Goal: Find specific page/section

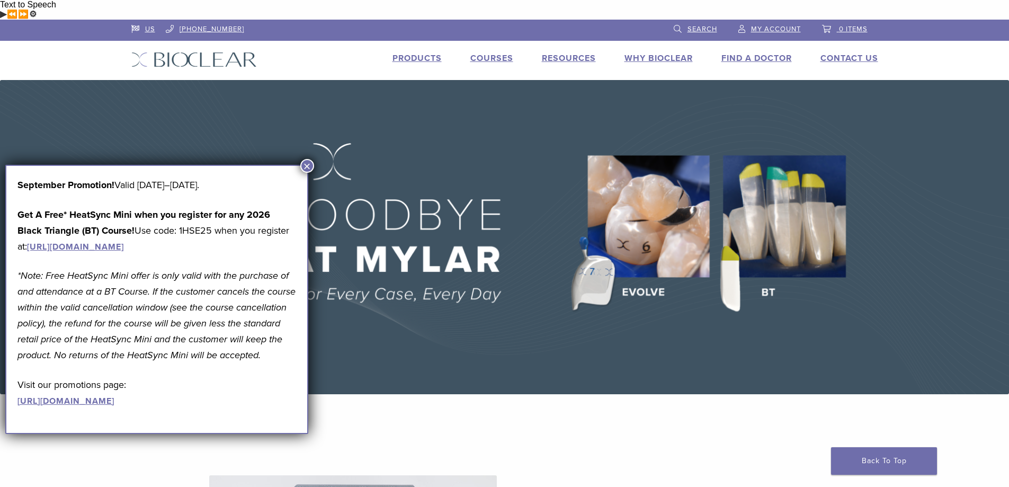
click at [304, 162] on button "×" at bounding box center [307, 166] width 14 height 14
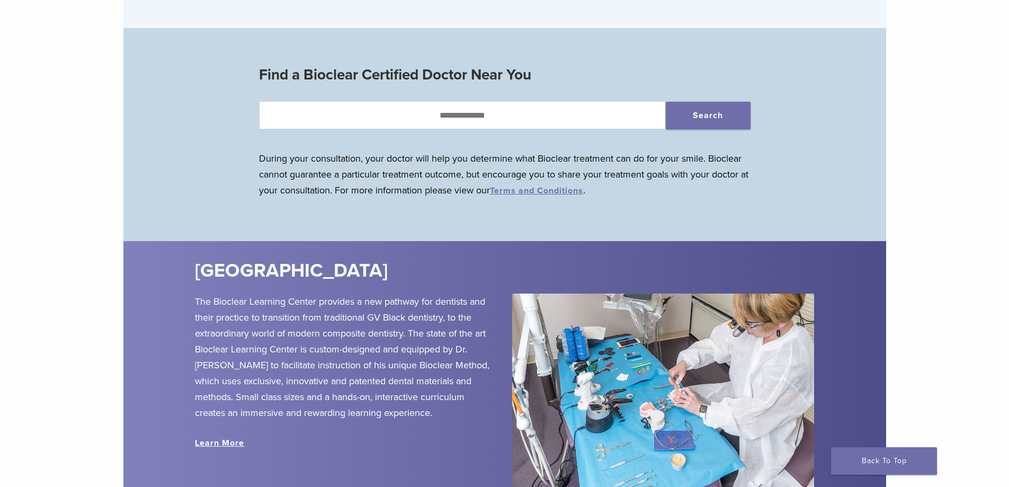
scroll to position [1112, 0]
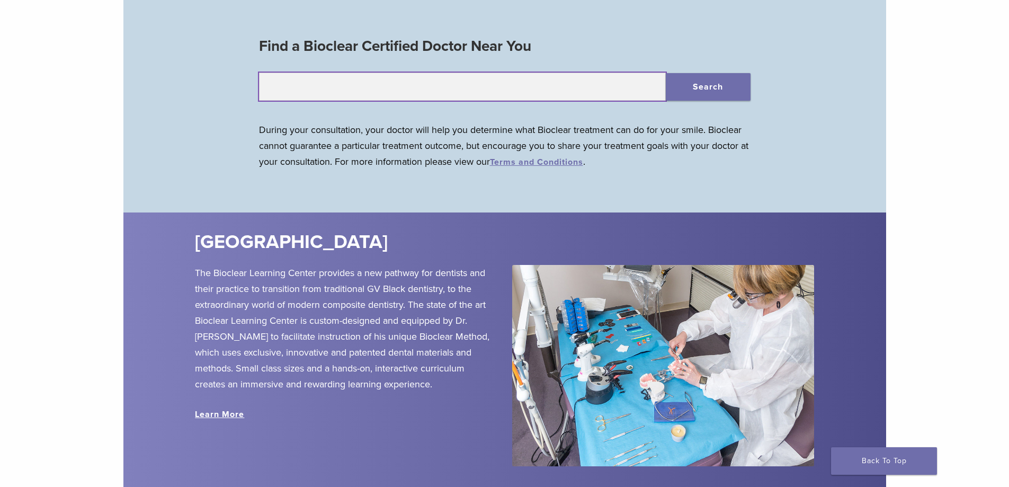
click at [434, 78] on input "text" at bounding box center [462, 87] width 407 height 29
type input "*****"
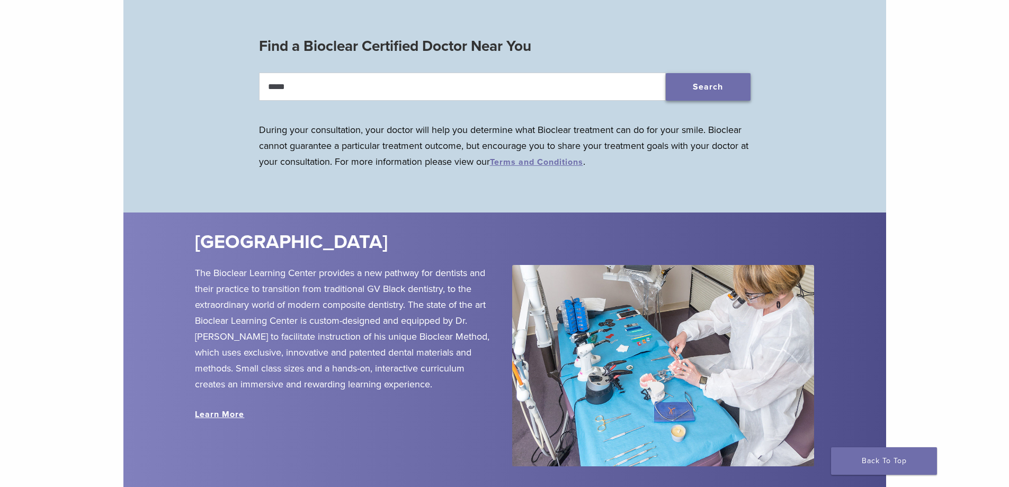
click at [701, 73] on button "Search" at bounding box center [708, 87] width 85 height 28
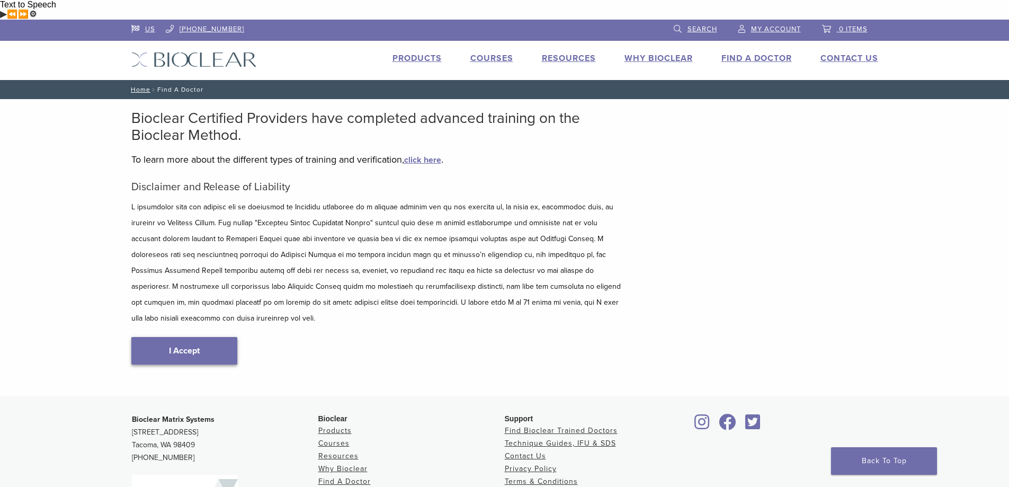
click at [164, 337] on link "I Accept" at bounding box center [184, 351] width 106 height 28
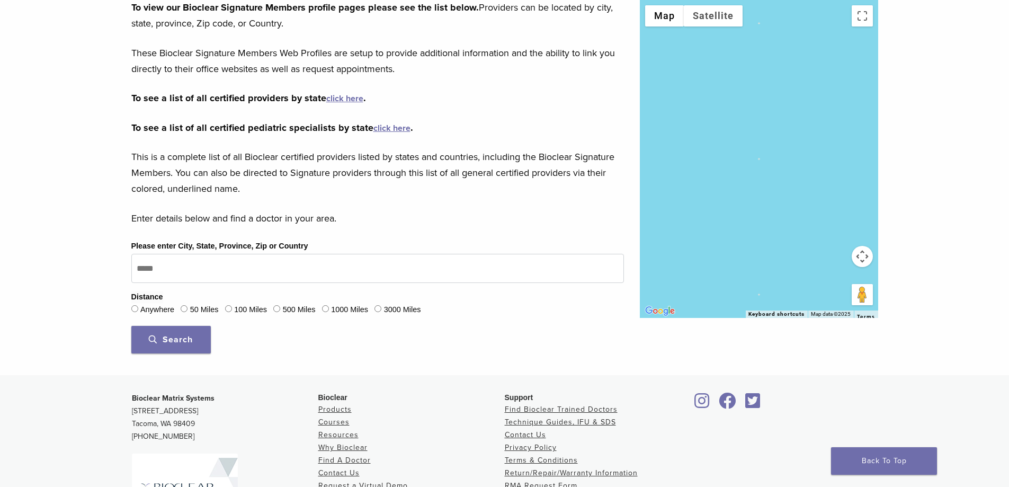
scroll to position [212, 0]
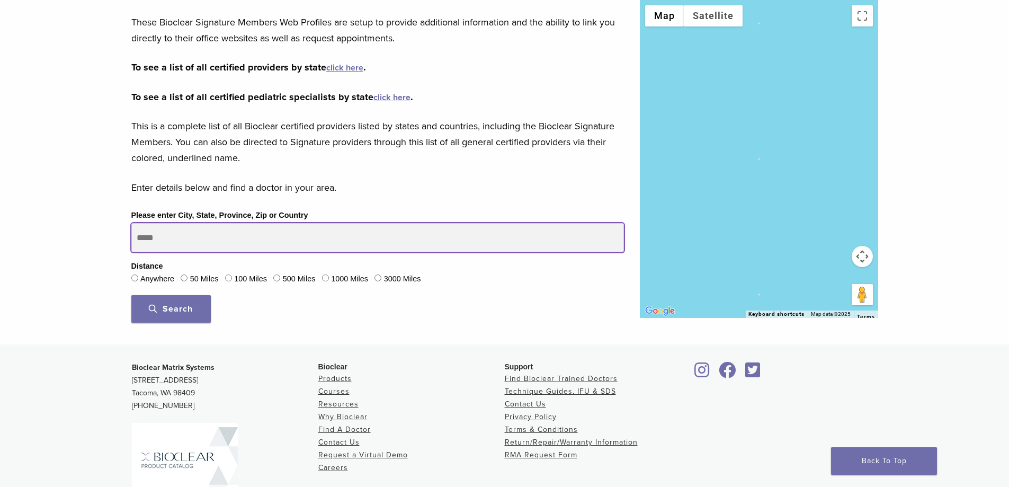
drag, startPoint x: 179, startPoint y: 218, endPoint x: 166, endPoint y: 215, distance: 13.8
click at [166, 223] on input "Please enter City, State, Province, Zip or Country" at bounding box center [377, 238] width 493 height 30
type input "*****"
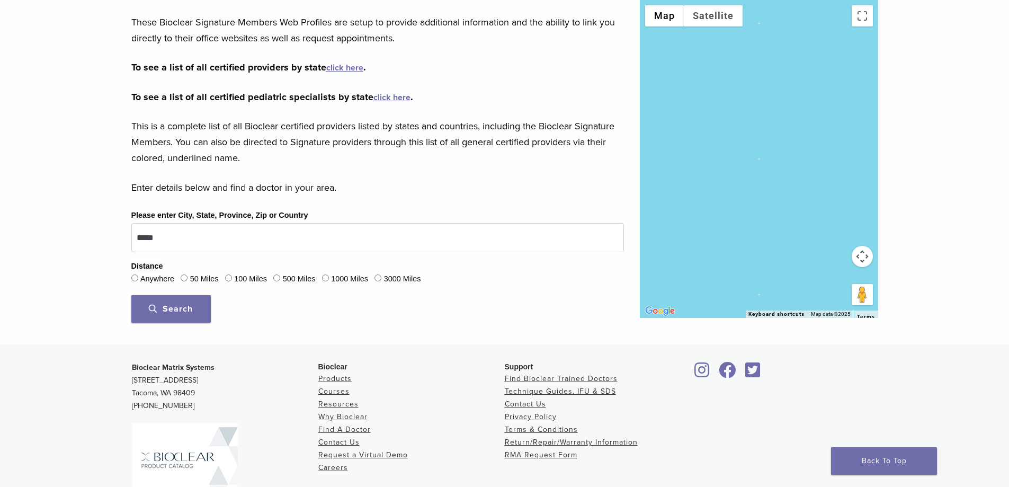
click at [164, 295] on button "Search" at bounding box center [170, 309] width 79 height 28
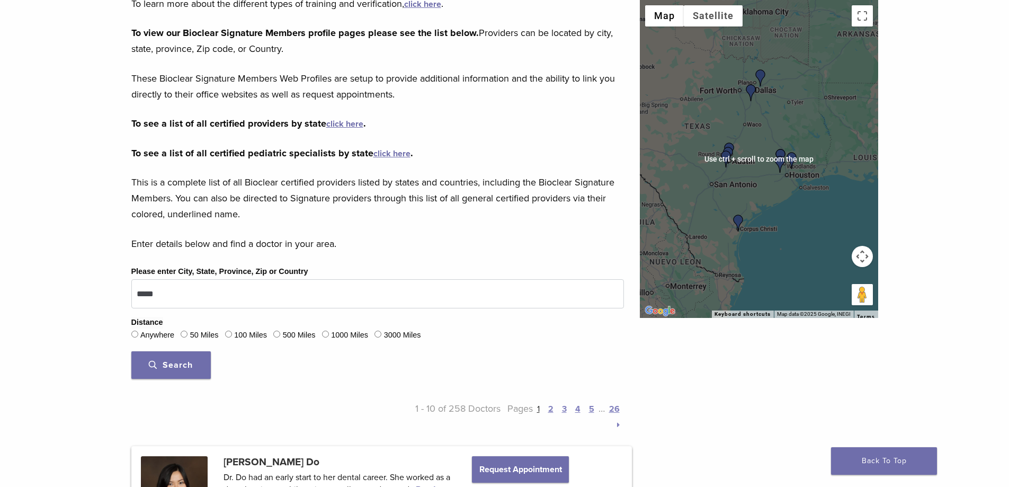
scroll to position [159, 0]
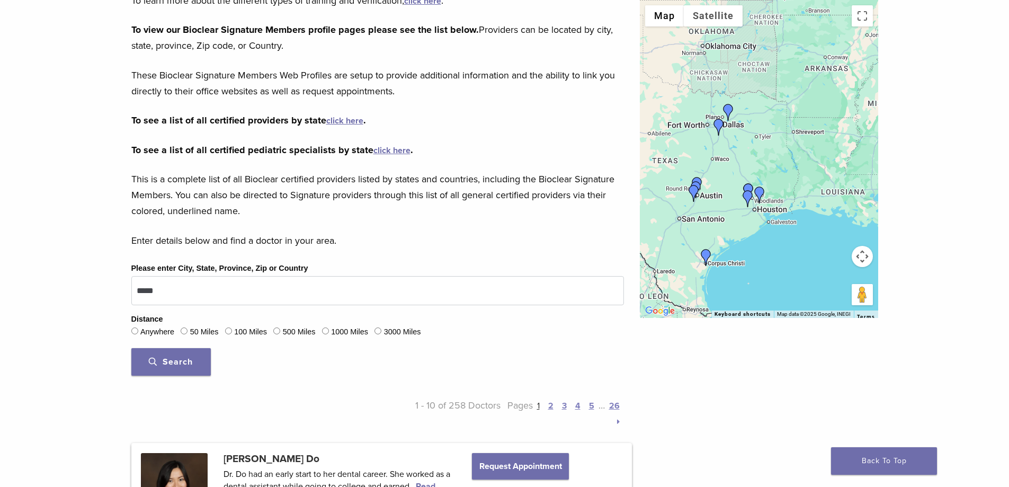
drag, startPoint x: 803, startPoint y: 198, endPoint x: 768, endPoint y: 233, distance: 49.1
click at [770, 234] on div at bounding box center [759, 159] width 238 height 318
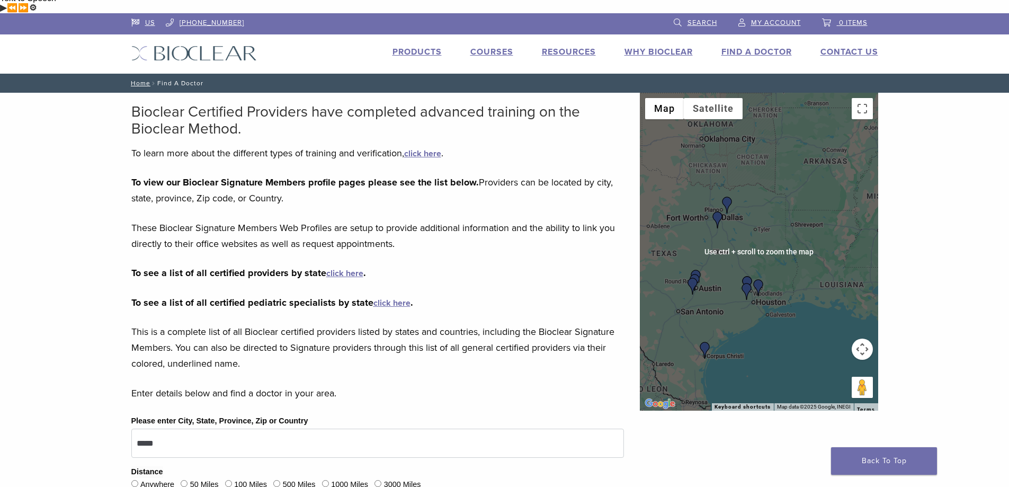
scroll to position [0, 0]
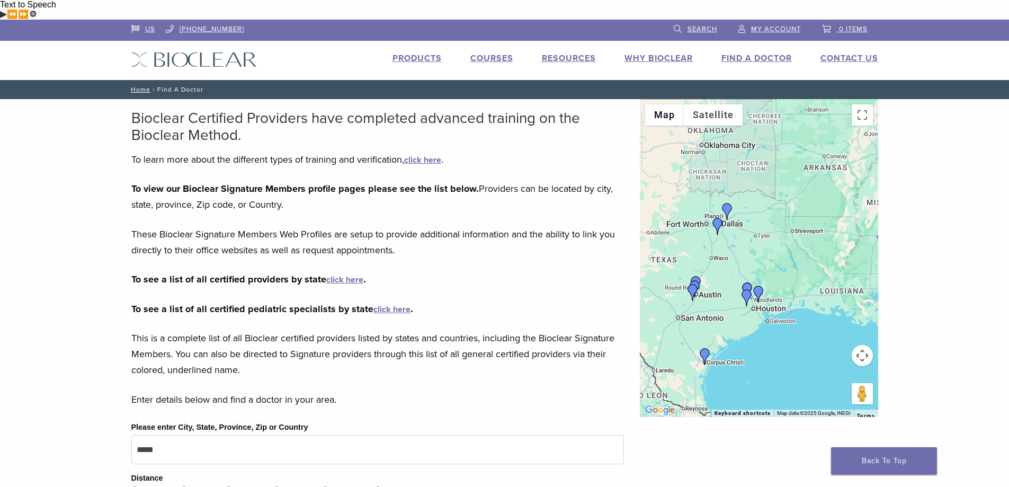
click at [758, 286] on img "Dr. Mash Ameri" at bounding box center [758, 294] width 17 height 17
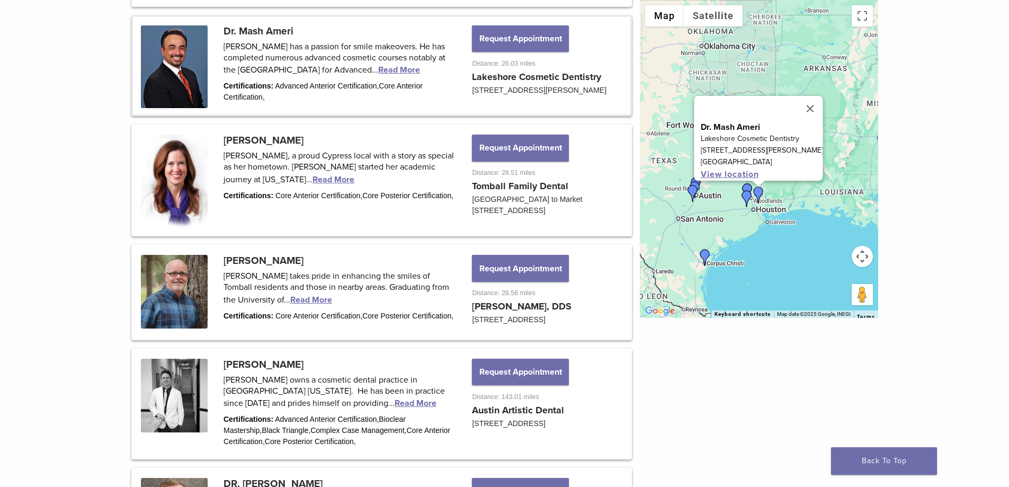
scroll to position [697, 0]
click at [747, 195] on img "Dr. Hieu Truong Do" at bounding box center [746, 198] width 17 height 17
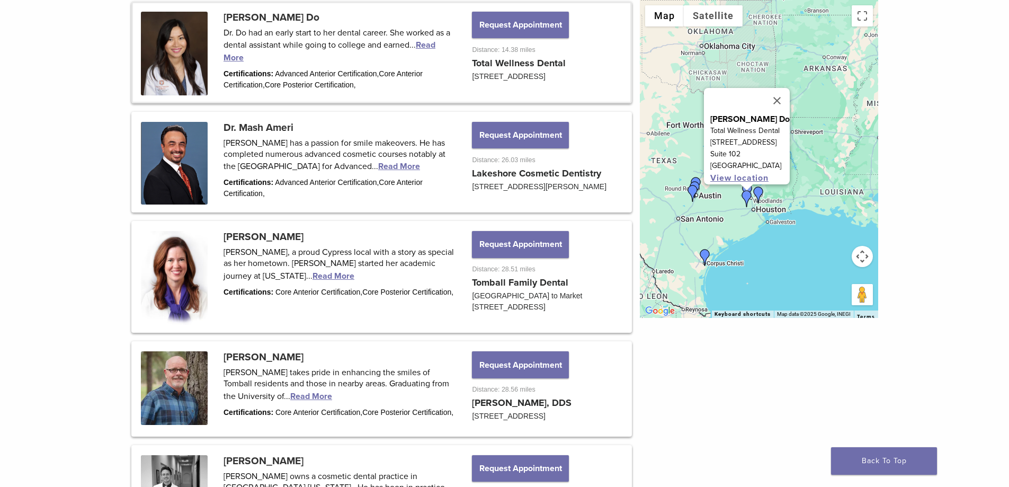
scroll to position [582, 0]
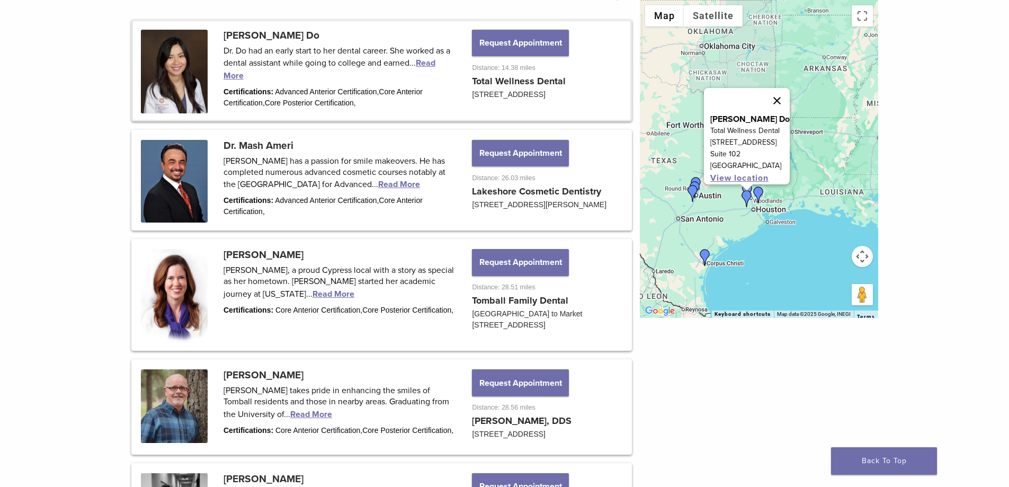
click at [776, 90] on button "Close" at bounding box center [776, 100] width 25 height 25
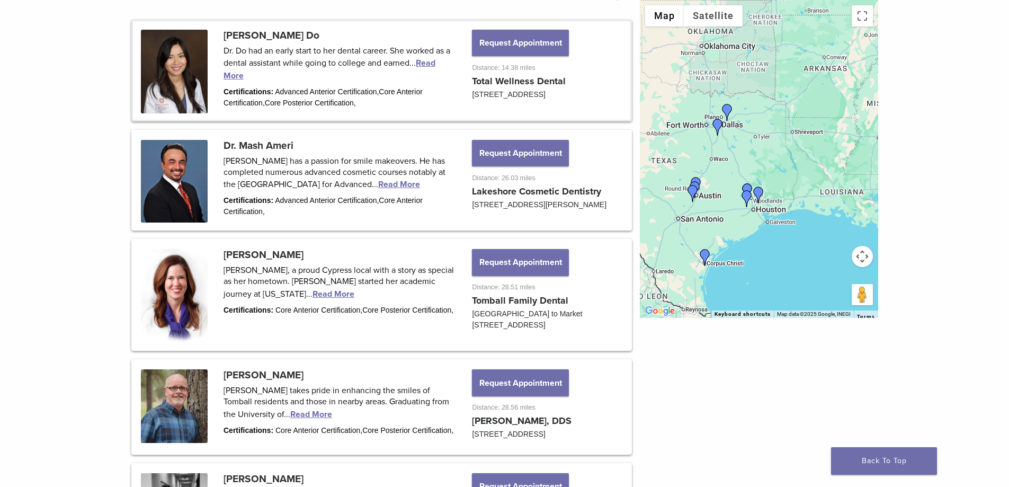
click at [746, 186] on img "Dr. Dave Dorroh" at bounding box center [747, 191] width 17 height 17
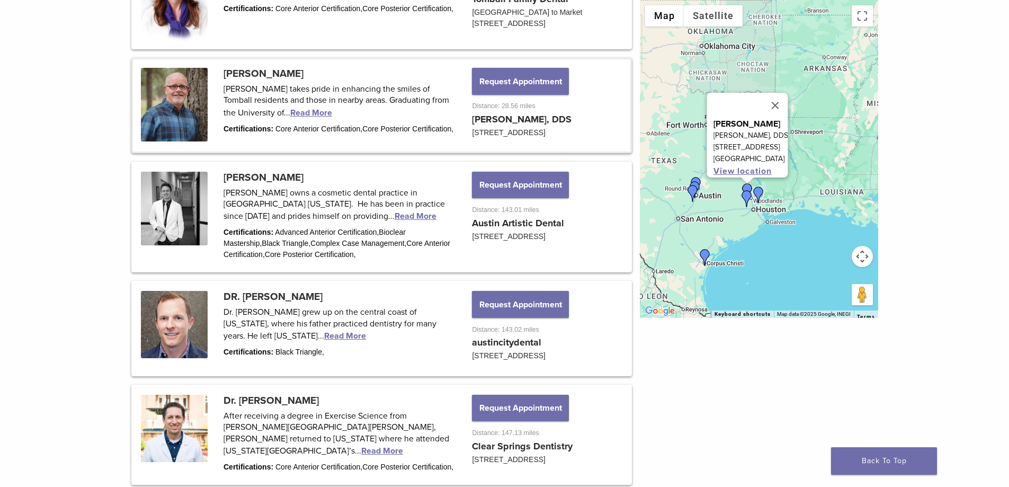
scroll to position [927, 0]
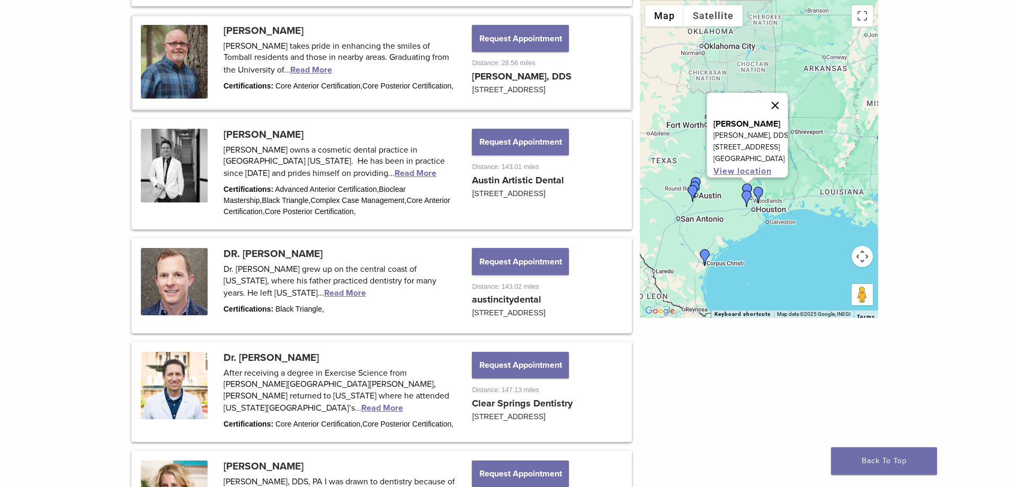
click at [782, 99] on button "Close" at bounding box center [774, 105] width 25 height 25
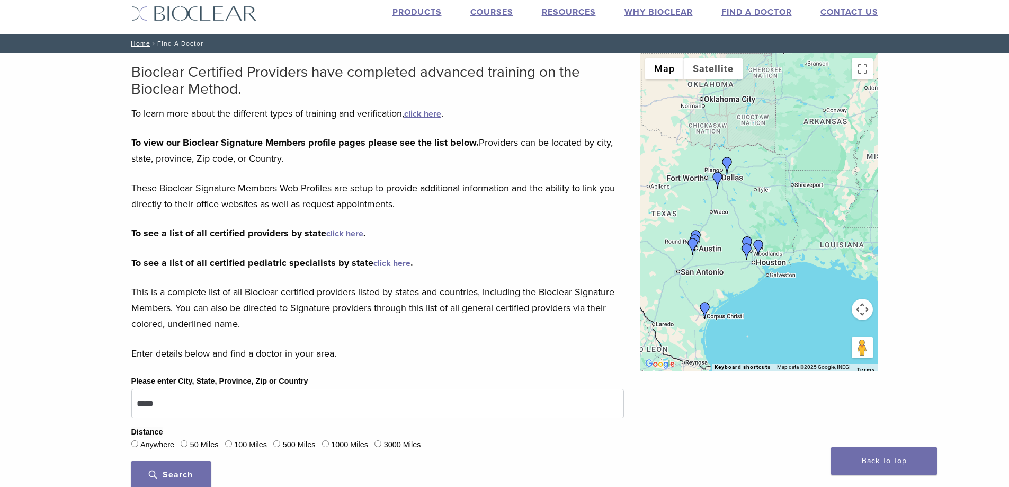
scroll to position [0, 0]
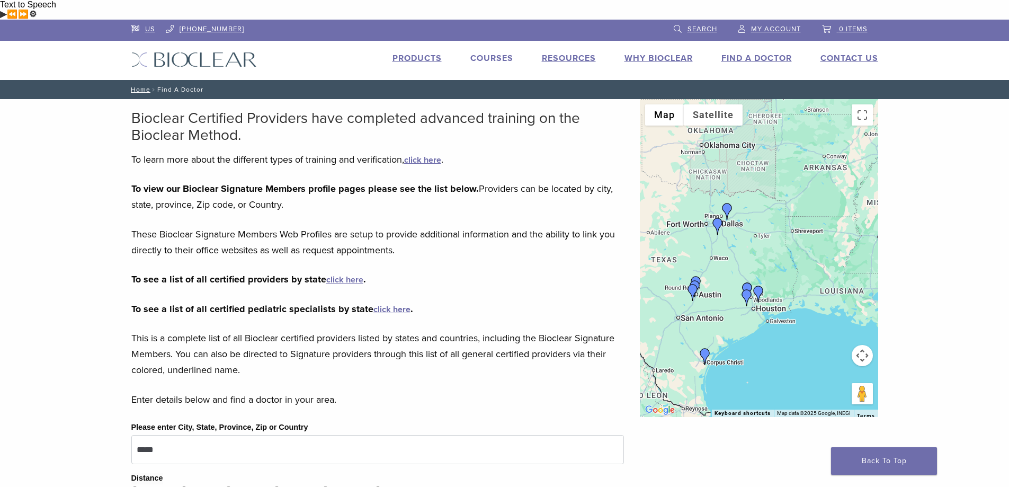
click at [479, 53] on link "Courses" at bounding box center [491, 58] width 43 height 11
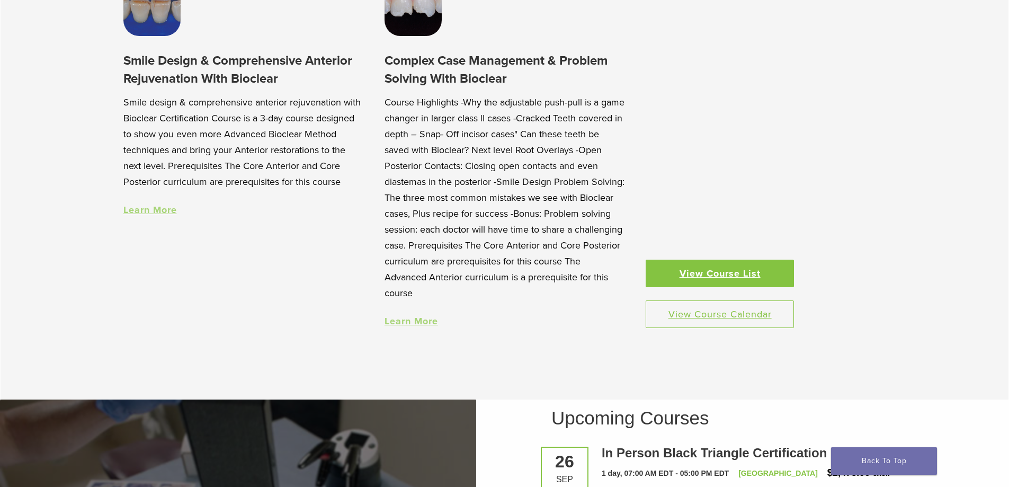
scroll to position [1092, 0]
